Goal: Information Seeking & Learning: Learn about a topic

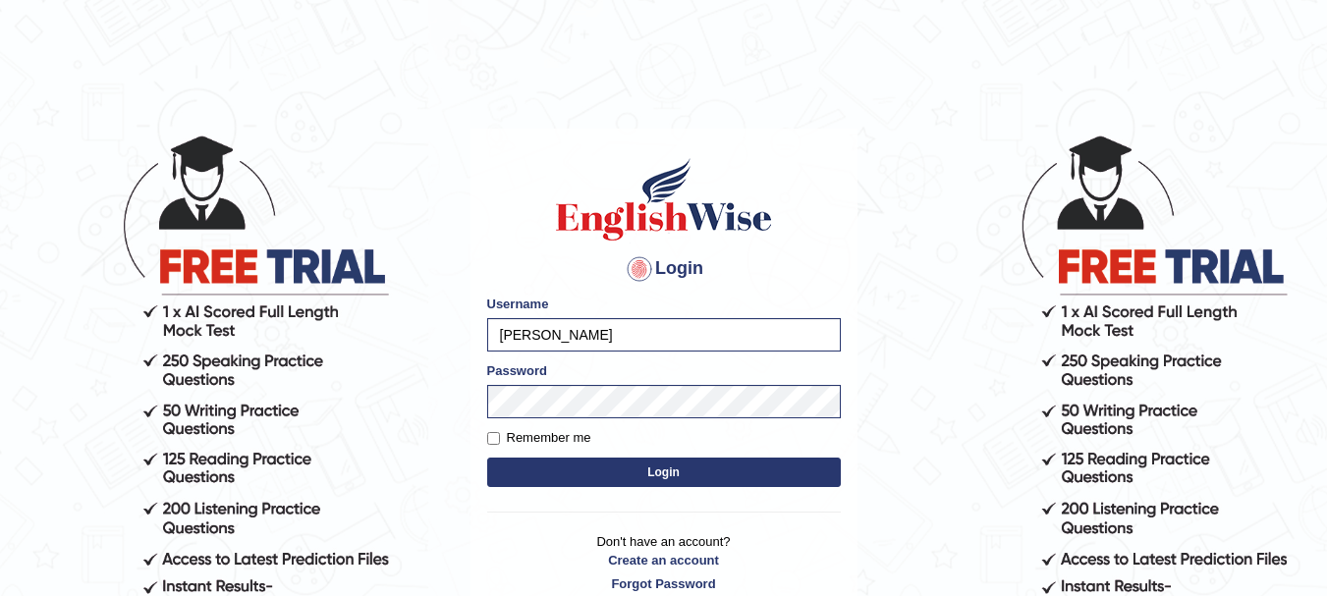
click at [512, 442] on label "Remember me" at bounding box center [539, 438] width 104 height 20
click at [500, 442] on input "Remember me" at bounding box center [493, 438] width 13 height 13
checkbox input "true"
click at [623, 466] on button "Login" at bounding box center [664, 472] width 354 height 29
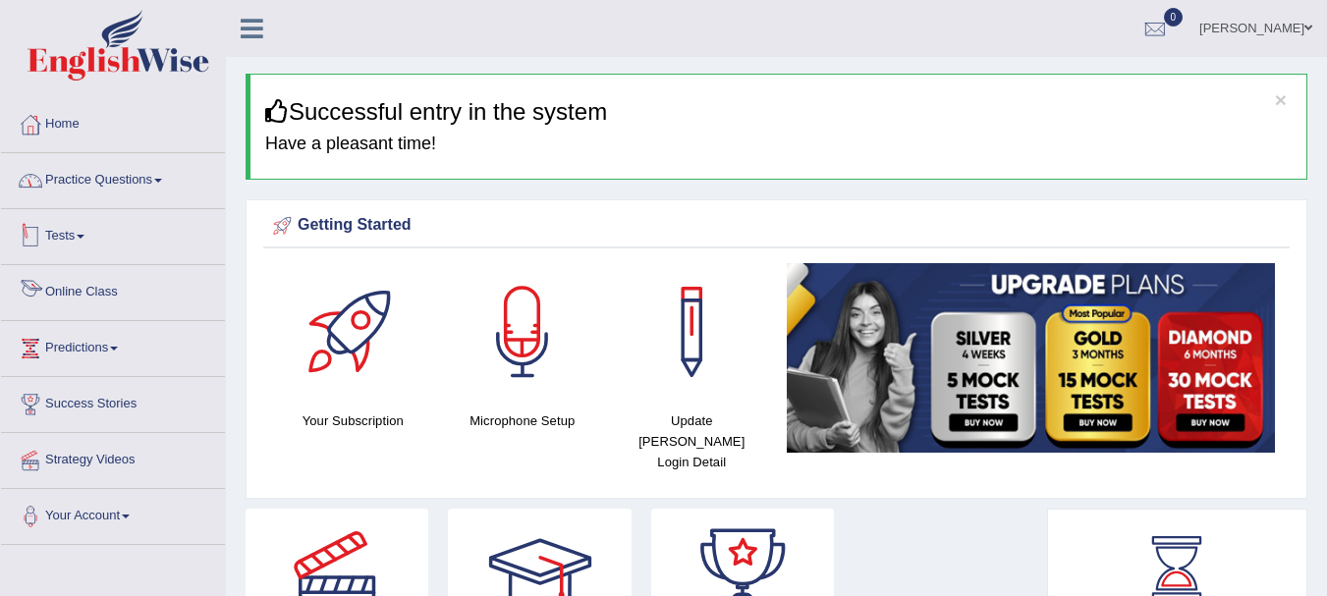
click at [162, 180] on span at bounding box center [158, 181] width 8 height 4
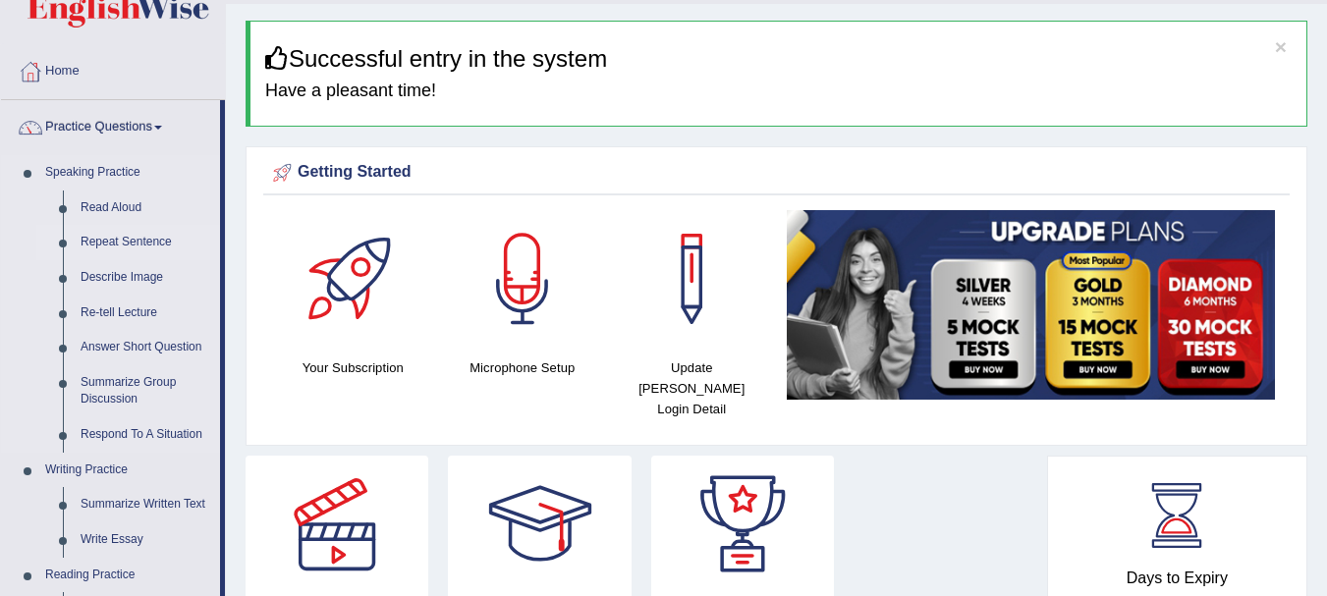
scroll to position [90, 0]
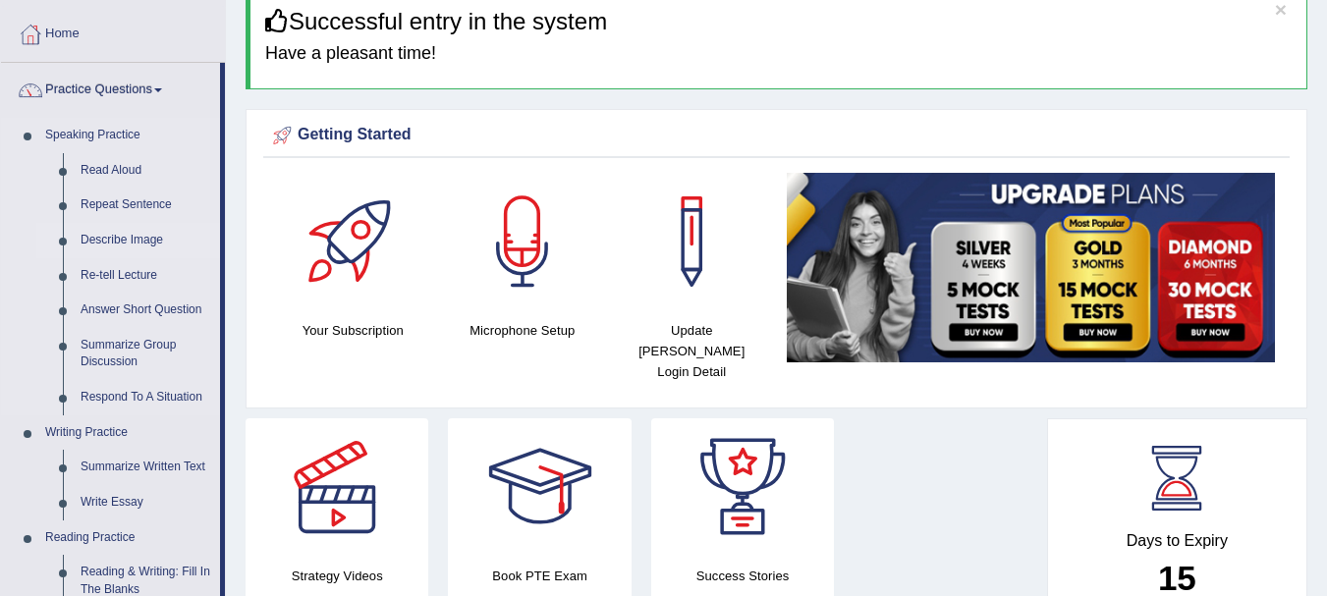
click at [127, 238] on link "Describe Image" at bounding box center [146, 240] width 148 height 35
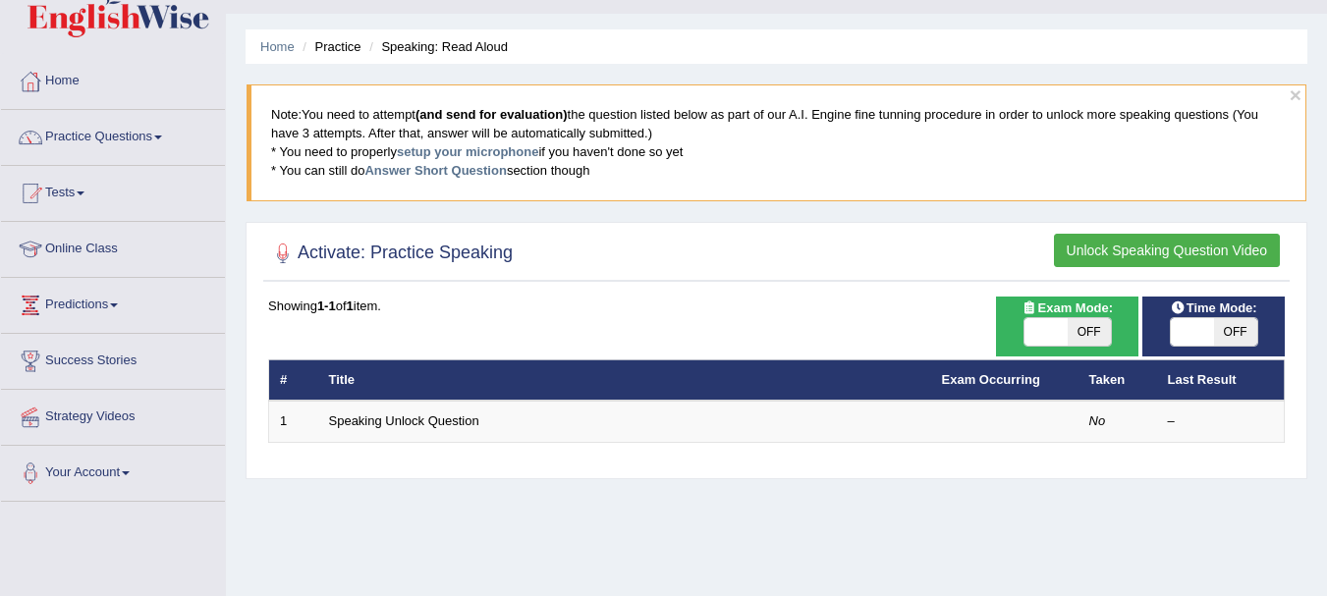
scroll to position [39, 0]
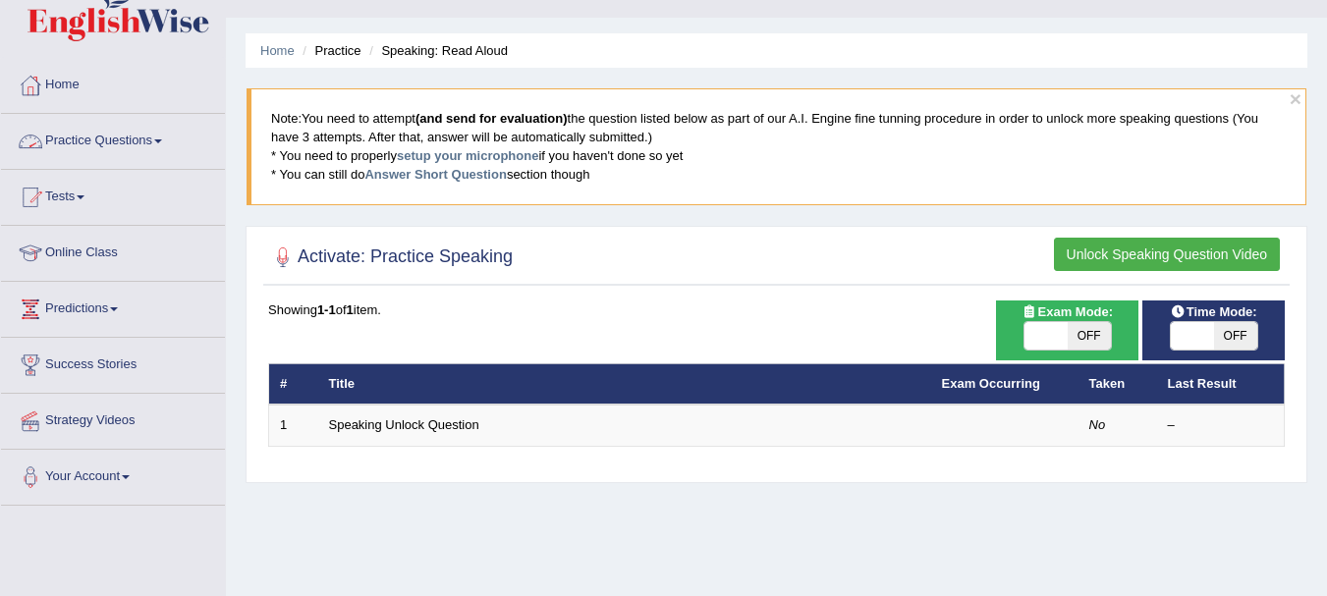
click at [171, 159] on link "Practice Questions" at bounding box center [113, 138] width 224 height 49
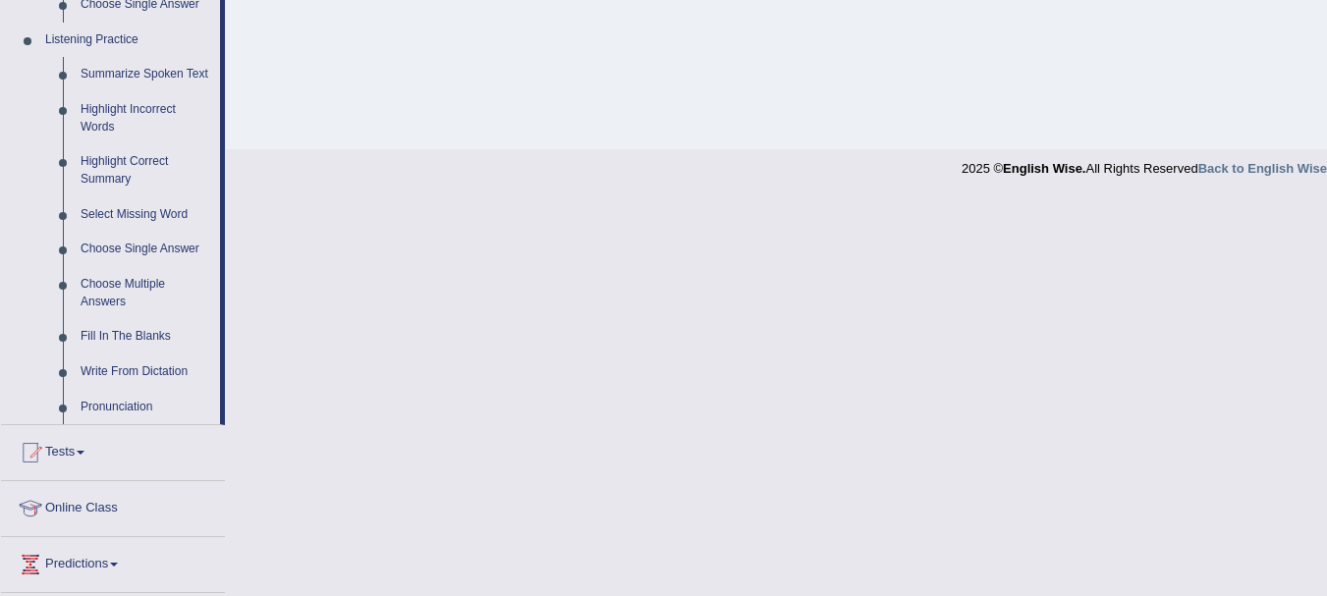
scroll to position [836, 0]
click at [132, 459] on link "Tests" at bounding box center [113, 446] width 224 height 49
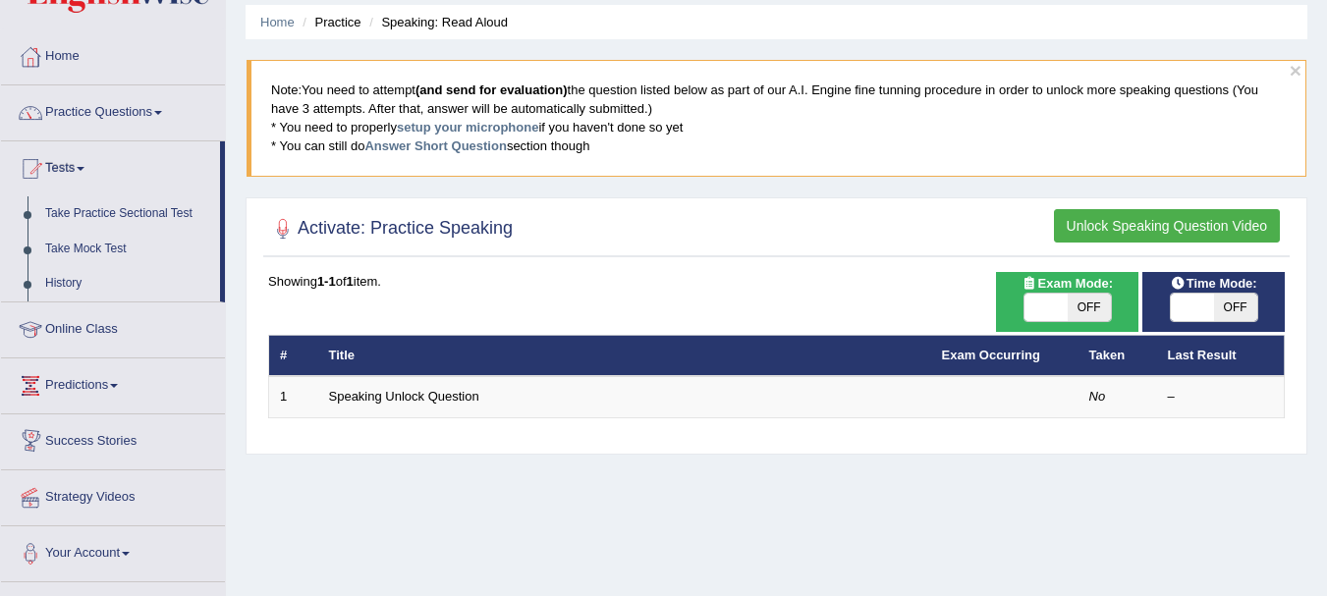
scroll to position [0, 0]
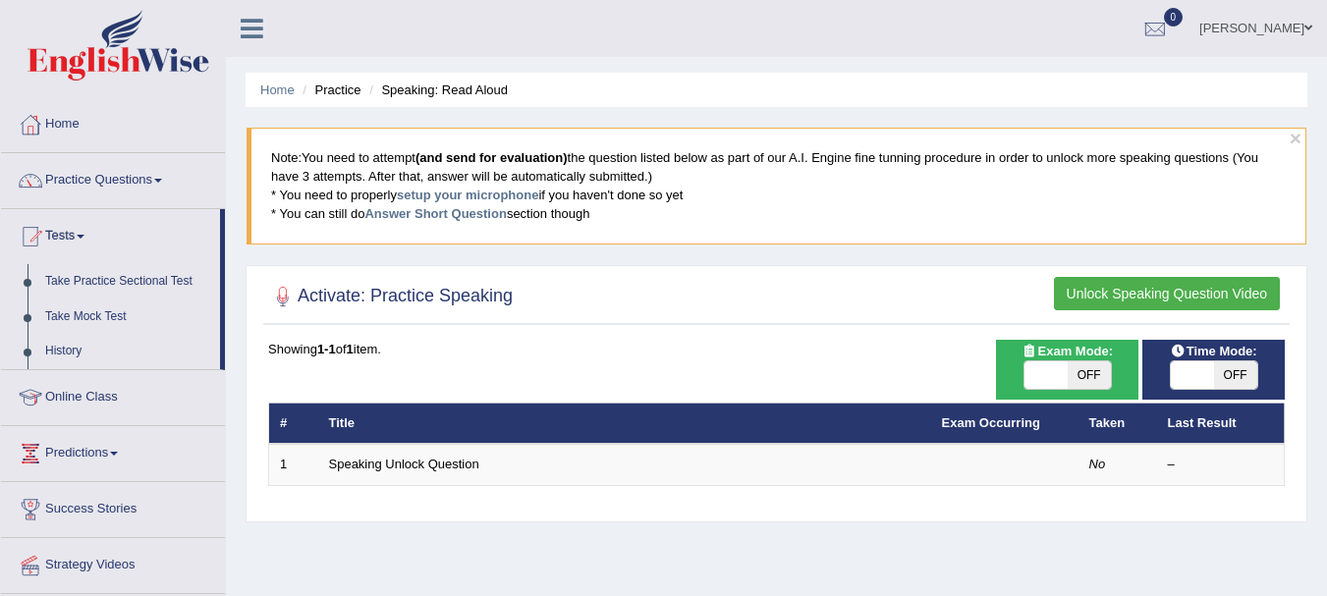
click at [131, 396] on link "Online Class" at bounding box center [113, 394] width 224 height 49
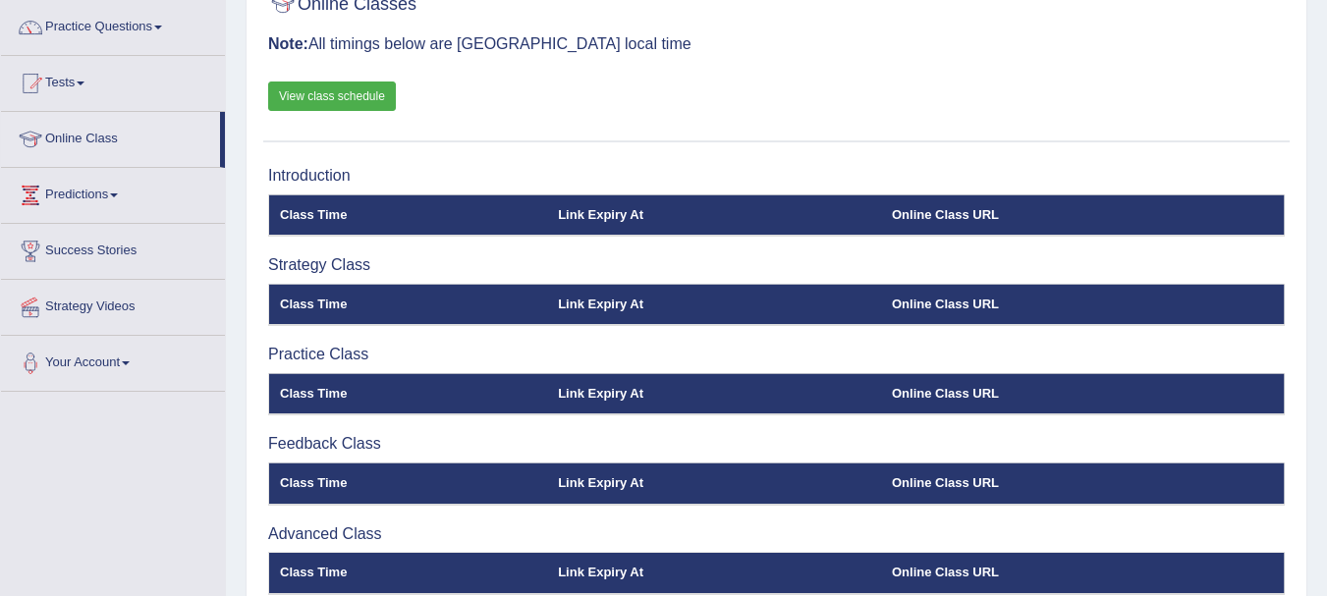
scroll to position [152, 0]
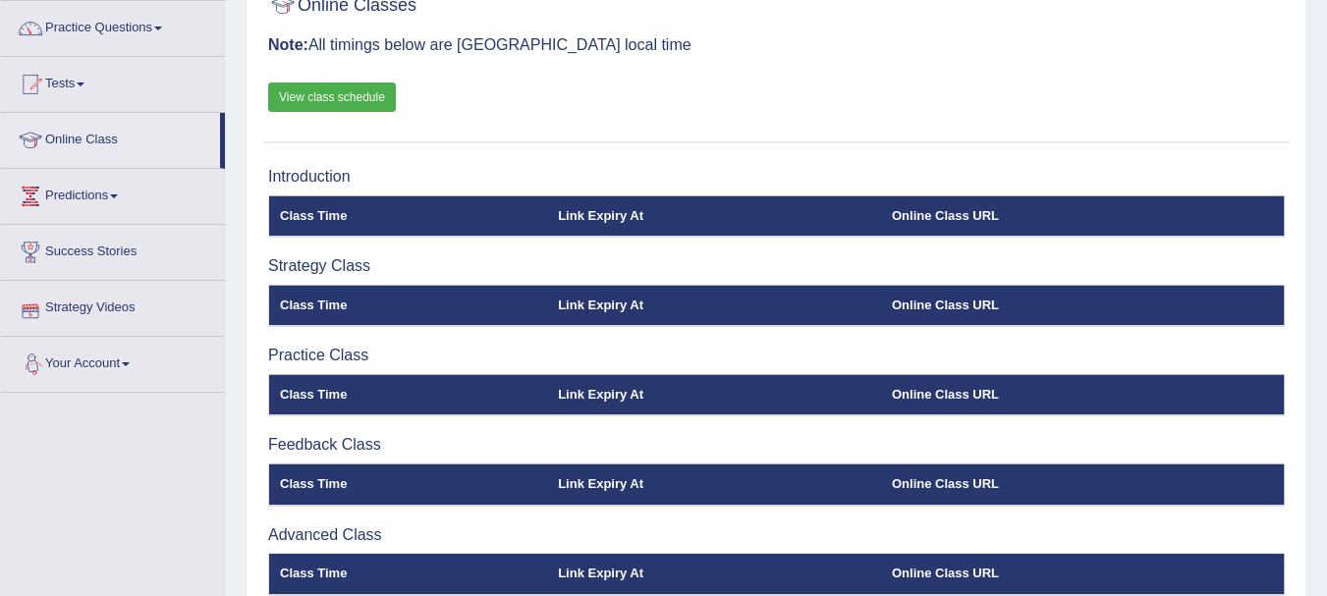
click at [199, 325] on link "Strategy Videos" at bounding box center [113, 305] width 224 height 49
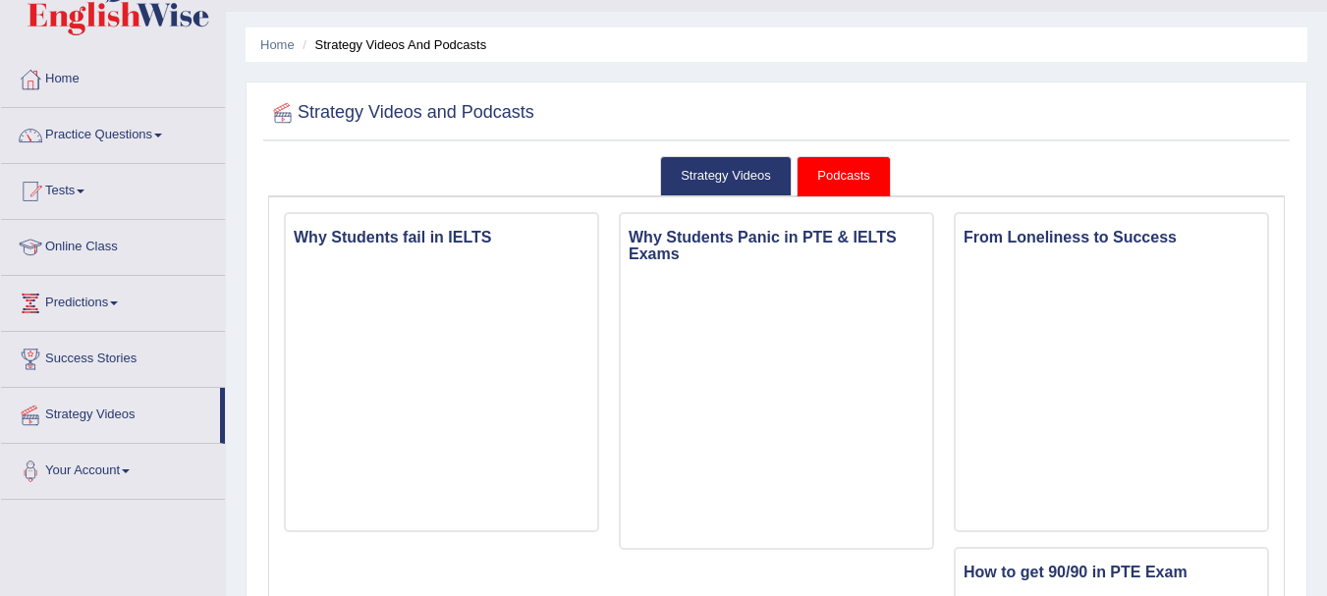
scroll to position [24, 0]
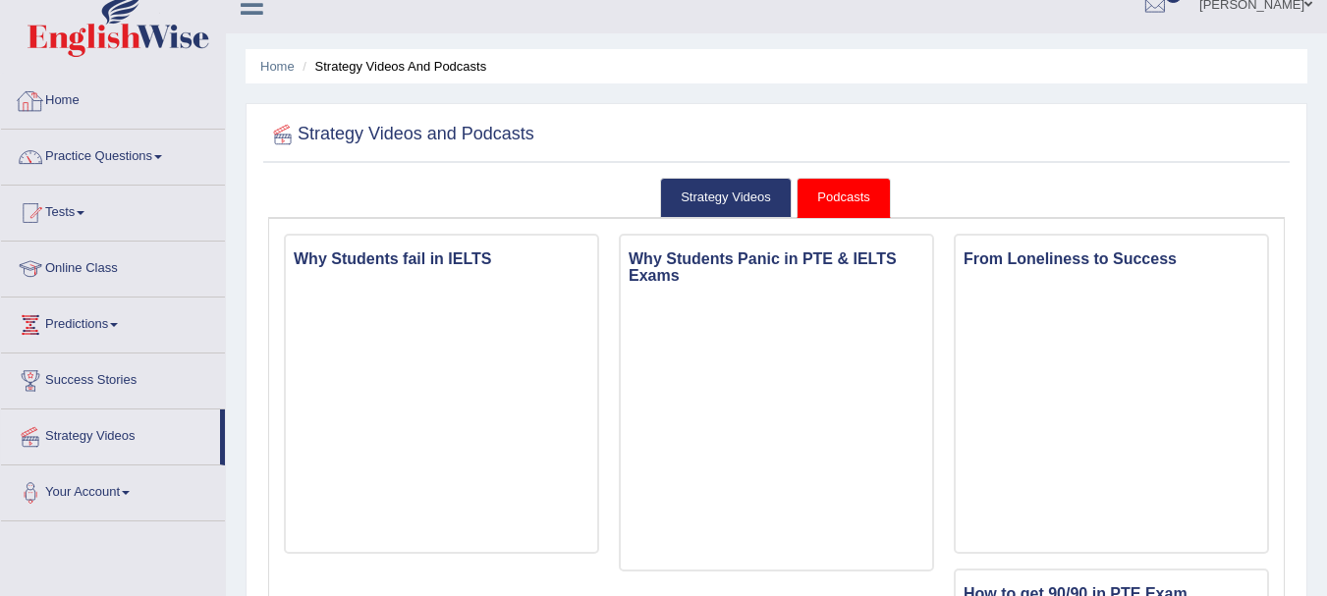
click at [99, 98] on link "Home" at bounding box center [113, 98] width 224 height 49
